Goal: Information Seeking & Learning: Learn about a topic

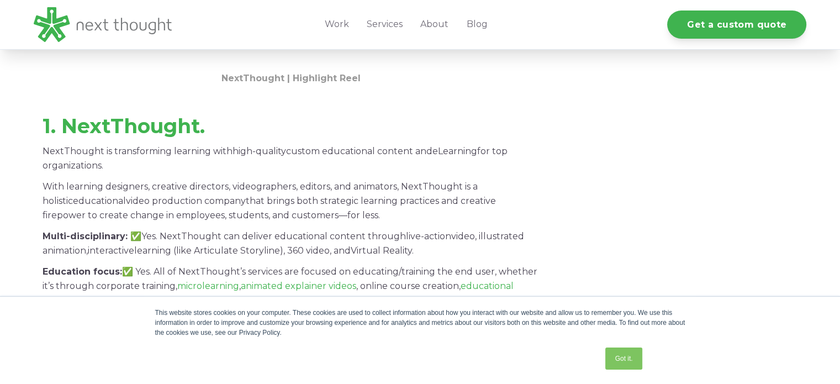
scroll to position [1176, 0]
click at [129, 160] on p "NextThought is transforming learning with high-quality custom educational conte…" at bounding box center [291, 159] width 497 height 29
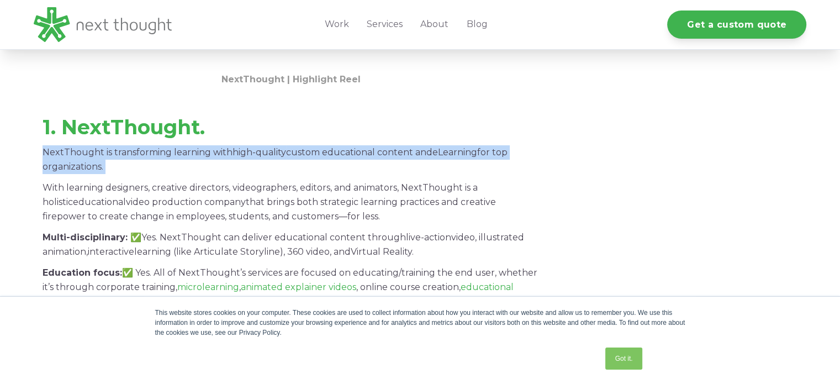
click at [129, 160] on p "NextThought is transforming learning with high-quality custom educational conte…" at bounding box center [291, 159] width 497 height 29
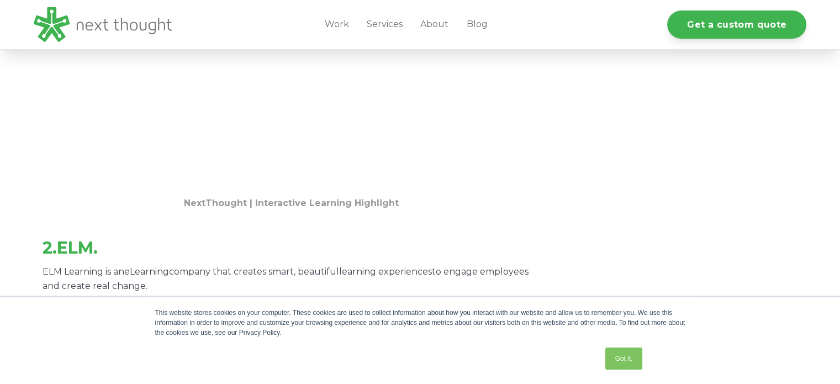
scroll to position [1746, 0]
click at [85, 249] on strong "ELM." at bounding box center [77, 248] width 41 height 20
click at [56, 275] on p "ELM Learning is an eLearning company that creates smart, beautiful learning exp…" at bounding box center [291, 279] width 497 height 29
drag, startPoint x: 29, startPoint y: 271, endPoint x: 102, endPoint y: 273, distance: 72.3
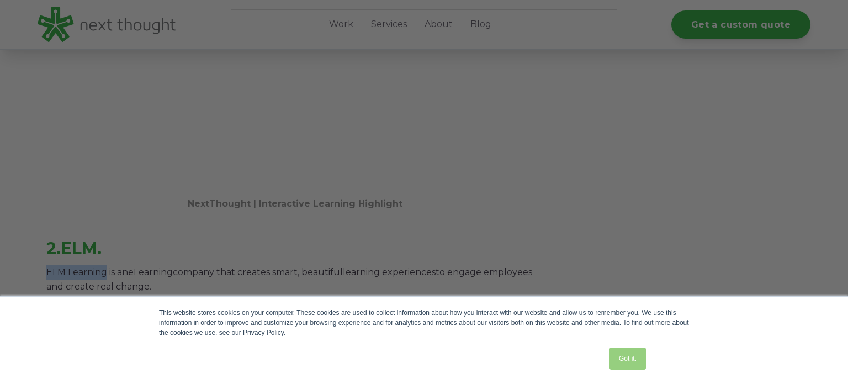
click at [628, 364] on link "Got it." at bounding box center [627, 358] width 36 height 22
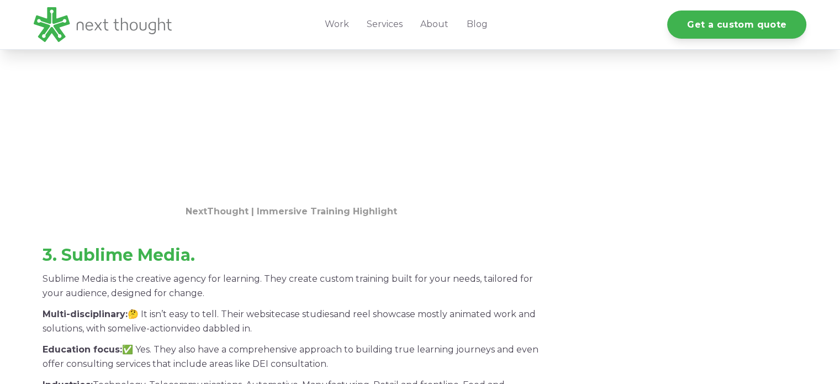
scroll to position [2312, 0]
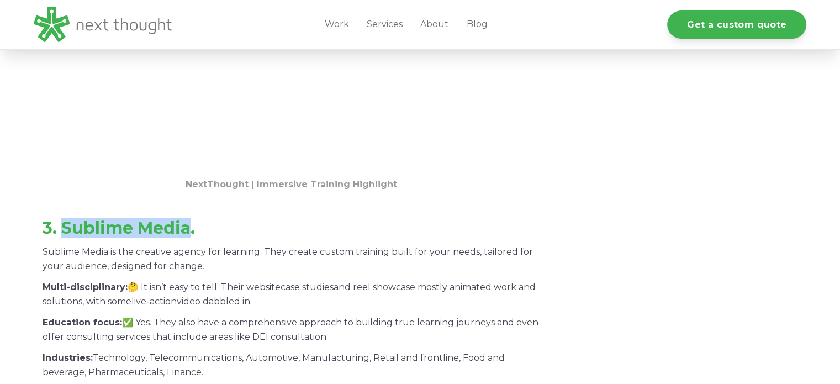
drag, startPoint x: 62, startPoint y: 225, endPoint x: 189, endPoint y: 224, distance: 126.4
click at [189, 224] on strong "3. Sublime Media." at bounding box center [119, 227] width 152 height 20
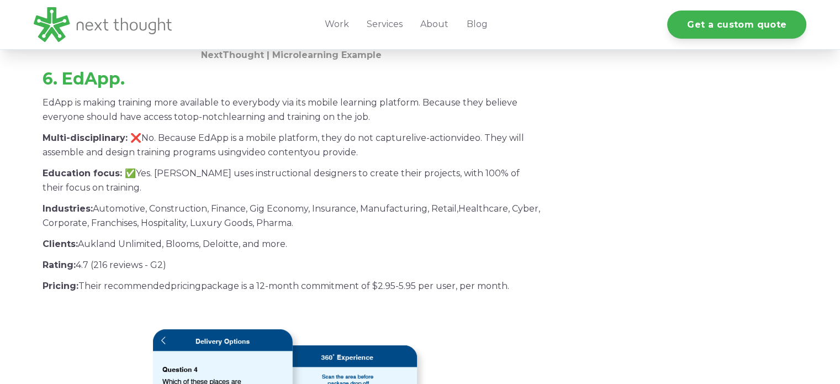
scroll to position [4212, 0]
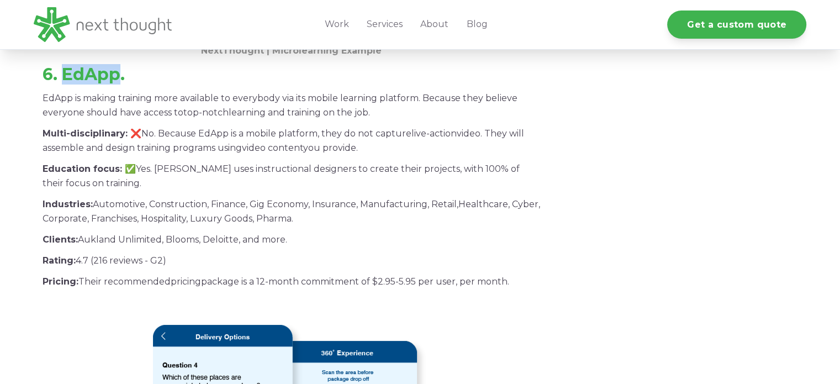
drag, startPoint x: 60, startPoint y: 61, endPoint x: 120, endPoint y: 63, distance: 59.6
click at [120, 65] on h3 "6. EdApp." at bounding box center [291, 75] width 497 height 20
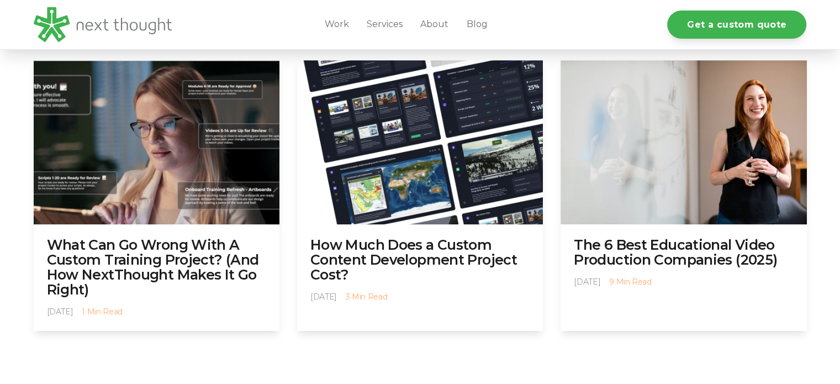
scroll to position [8875, 0]
